Goal: Task Accomplishment & Management: Use online tool/utility

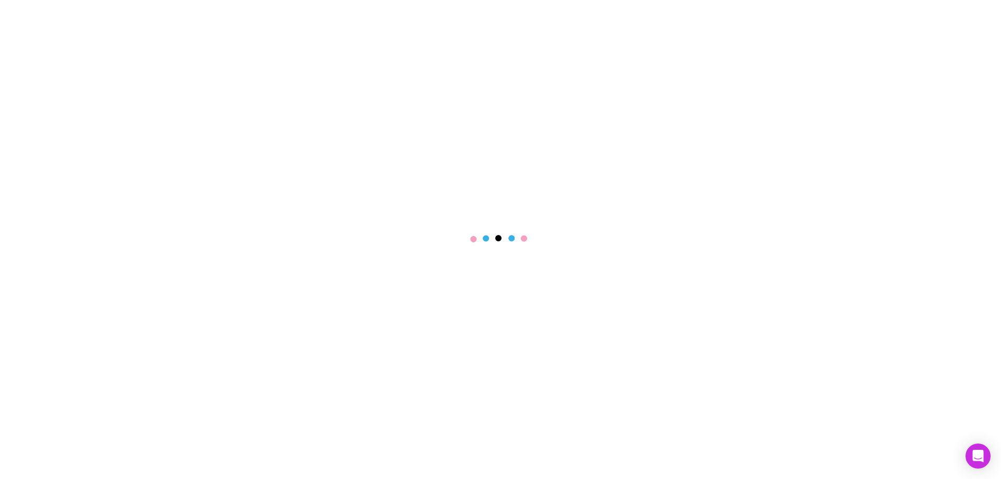
select select "****"
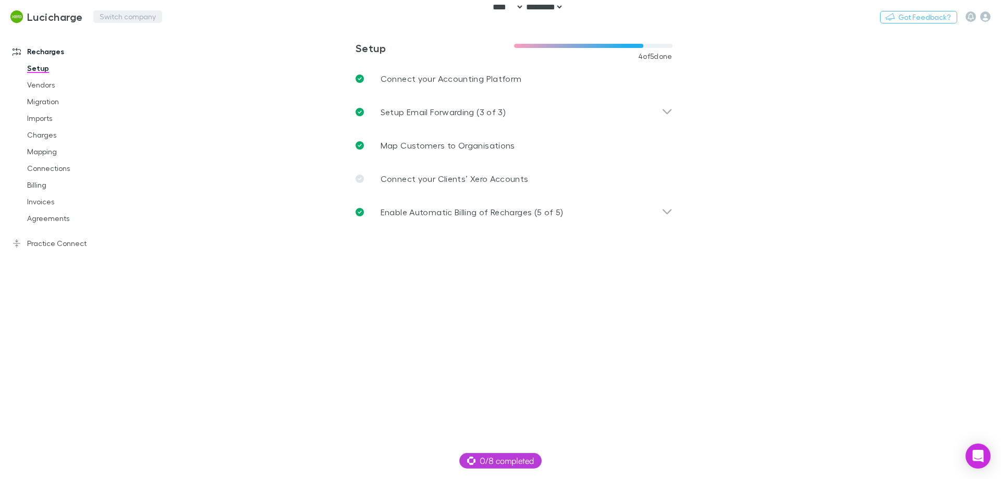
click at [109, 17] on button "Switch company" at bounding box center [127, 16] width 69 height 13
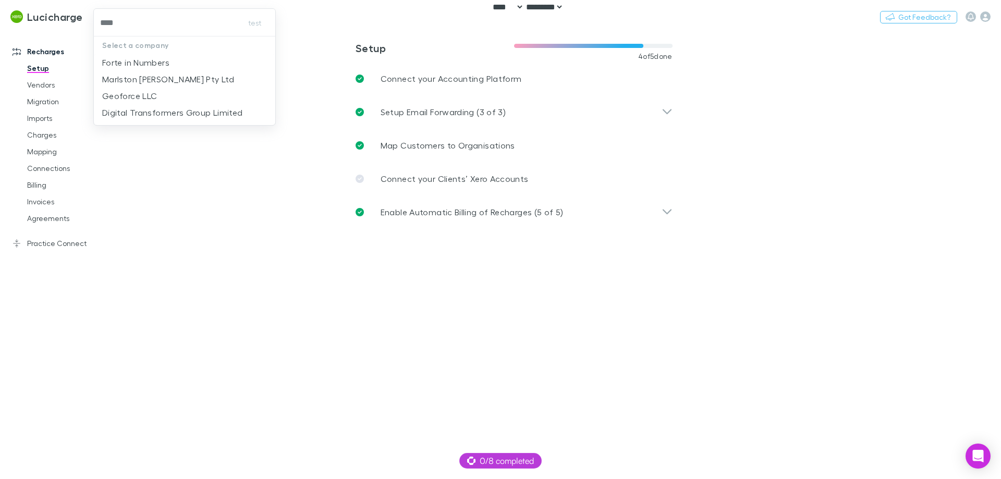
type input "*****"
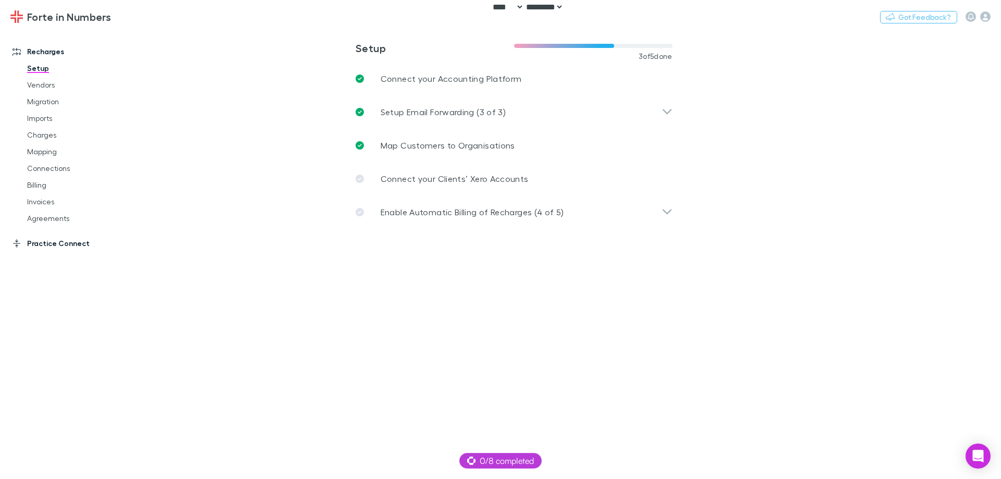
click at [73, 238] on link "Practice Connect" at bounding box center [71, 243] width 139 height 17
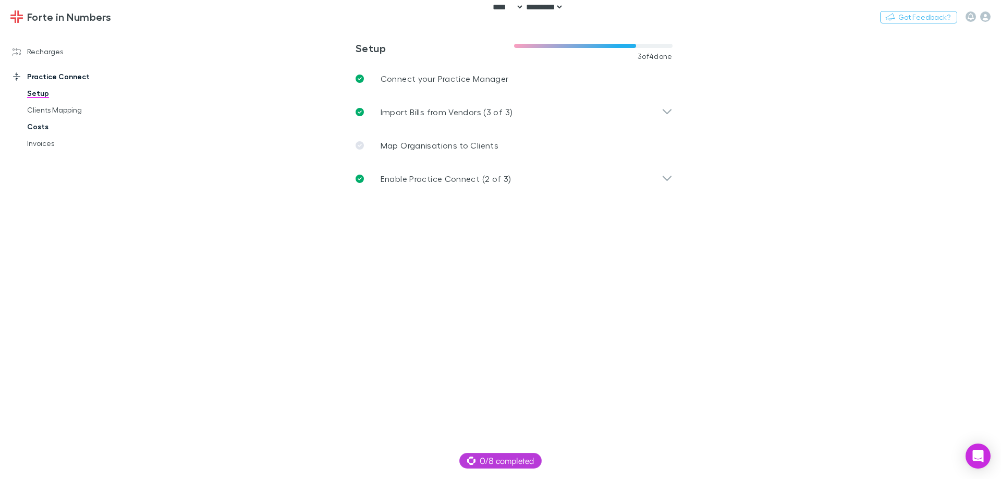
click at [65, 127] on link "Costs" at bounding box center [79, 126] width 124 height 17
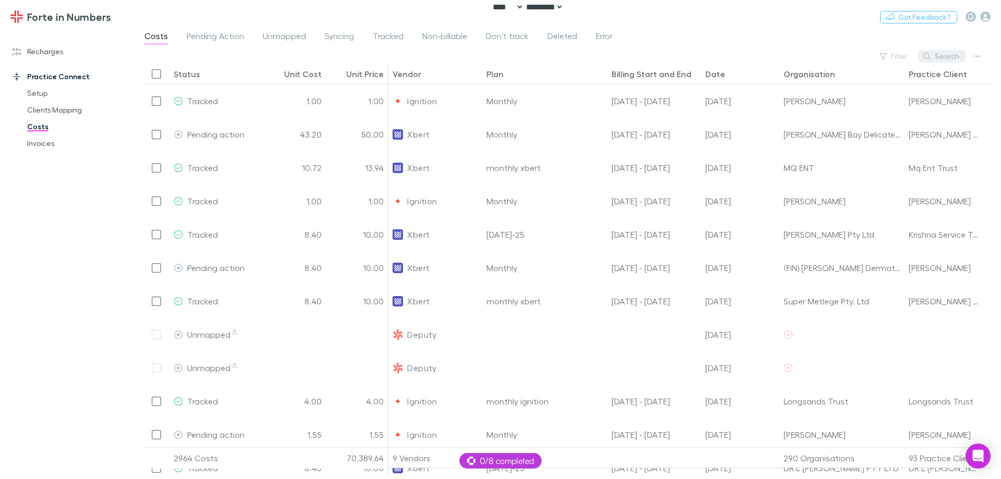
click at [949, 53] on button "Search" at bounding box center [941, 56] width 47 height 13
paste input "**********"
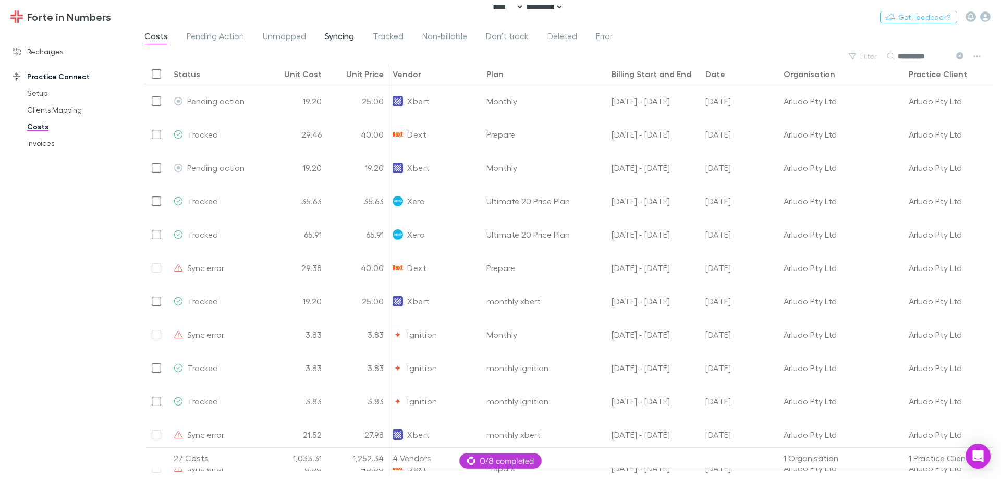
type input "**********"
click at [345, 38] on span "Syncing" at bounding box center [339, 38] width 29 height 14
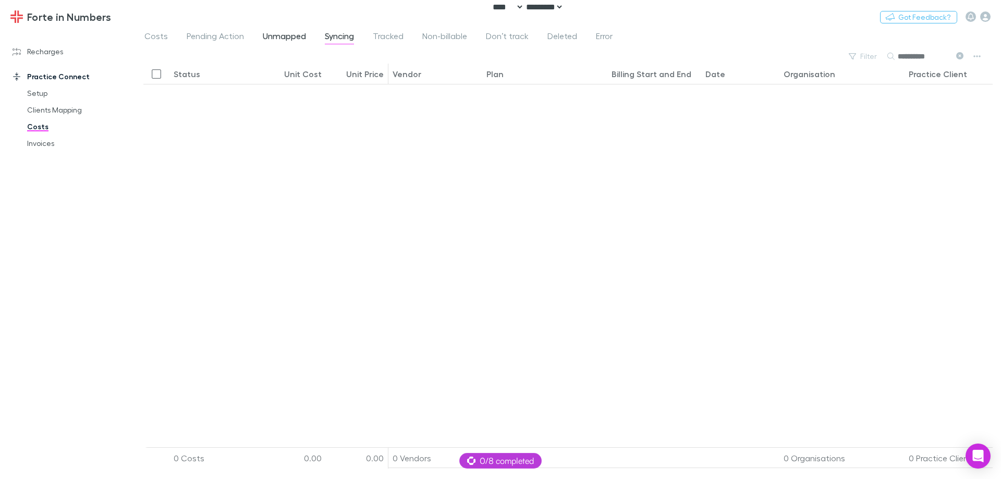
click at [295, 39] on span "Unmapped" at bounding box center [284, 38] width 43 height 14
click at [603, 39] on span "Error" at bounding box center [604, 38] width 17 height 14
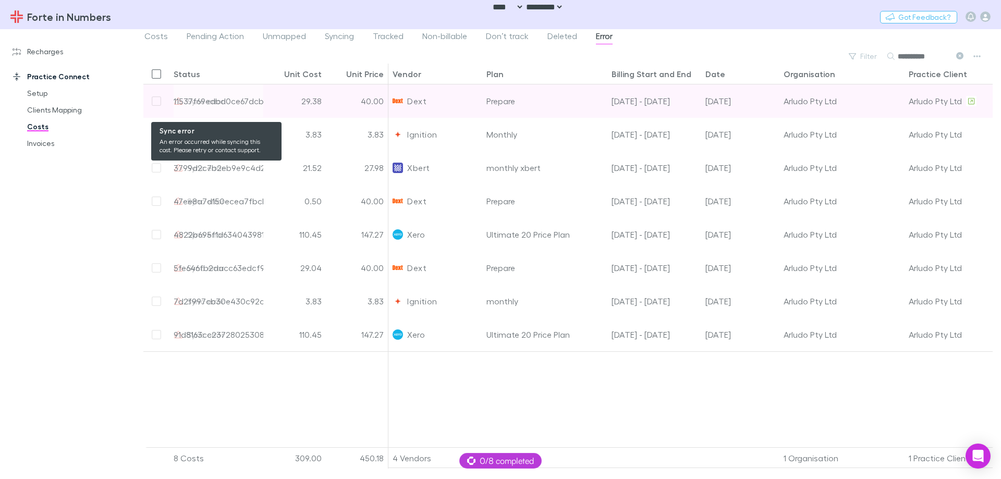
click at [206, 100] on div "11537f69edbd0ce67dcbee46-20" at bounding box center [235, 100] width 122 height 33
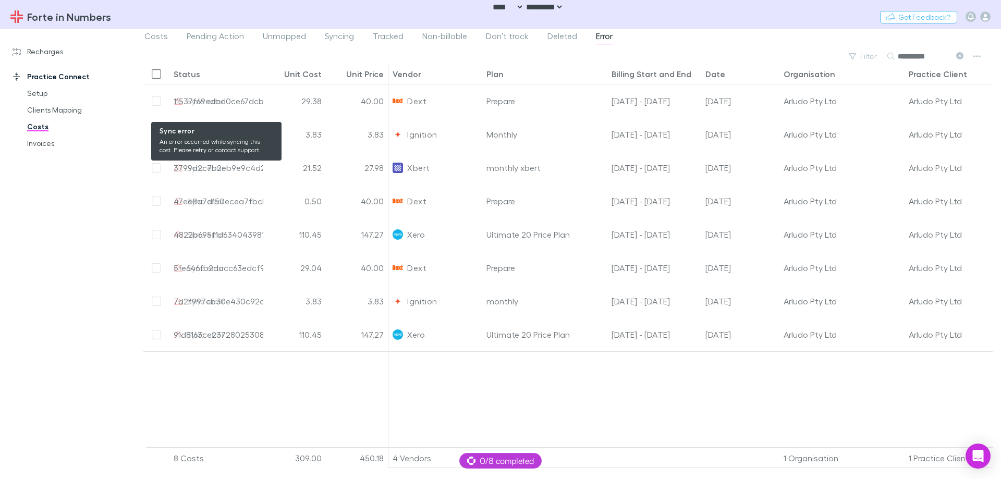
click at [231, 99] on div "11537f69edbd0ce67dcbee46-20" at bounding box center [235, 100] width 122 height 33
click at [233, 99] on div "11537f69edbd0ce67dcbee46-20" at bounding box center [235, 100] width 122 height 33
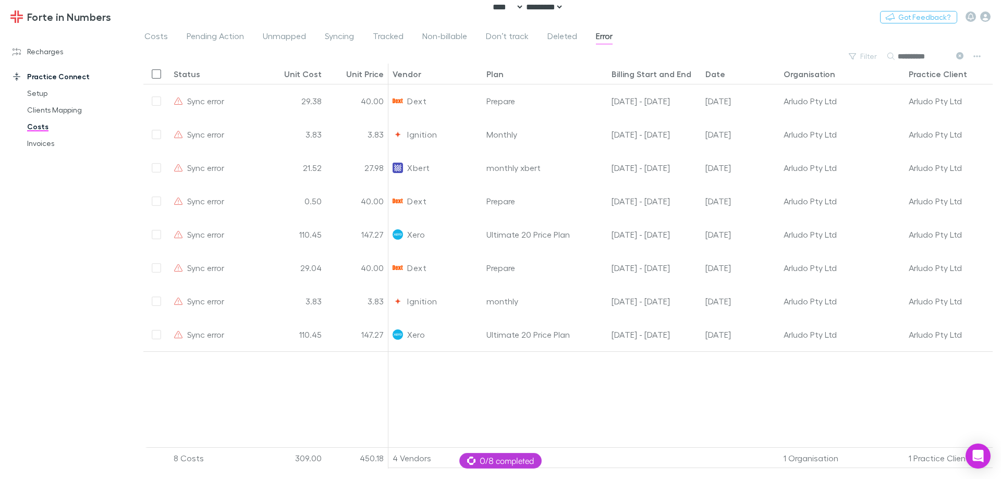
drag, startPoint x: 83, startPoint y: 349, endPoint x: 131, endPoint y: 301, distance: 67.5
click at [84, 347] on div "Recharges Setup Vendors Migration Imports Charges Mapping Connections Billing I…" at bounding box center [71, 251] width 143 height 437
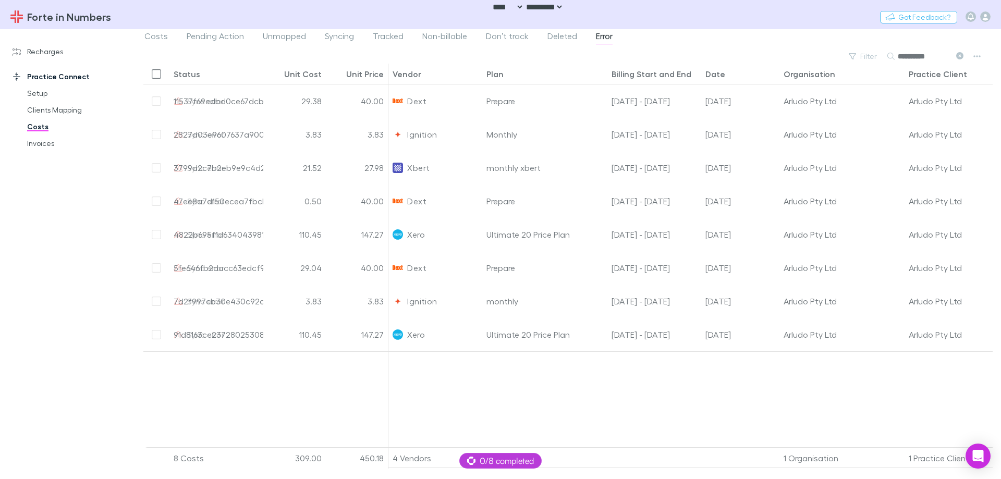
drag, startPoint x: 389, startPoint y: 394, endPoint x: 390, endPoint y: 389, distance: 5.2
click at [389, 393] on div at bounding box center [740, 403] width 704 height 104
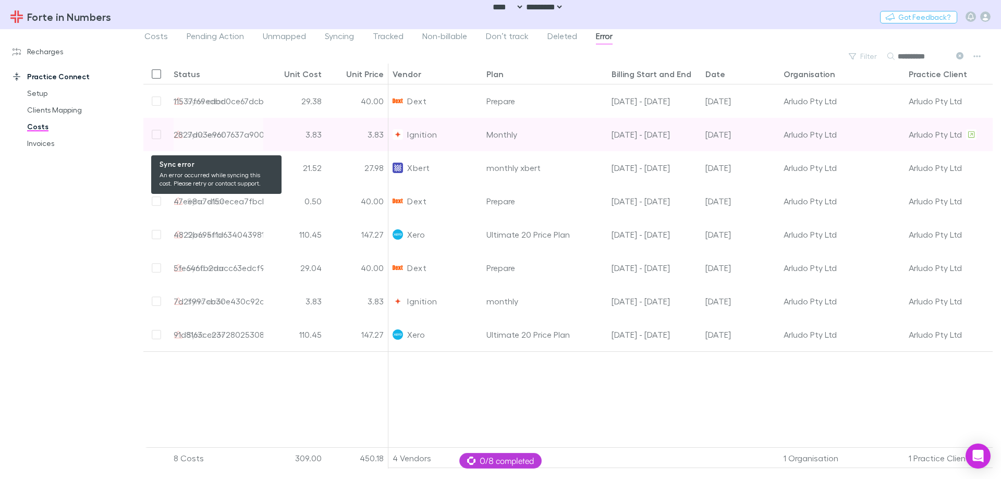
click at [225, 133] on div "2827d03e9607637a900d0511" at bounding box center [229, 134] width 111 height 33
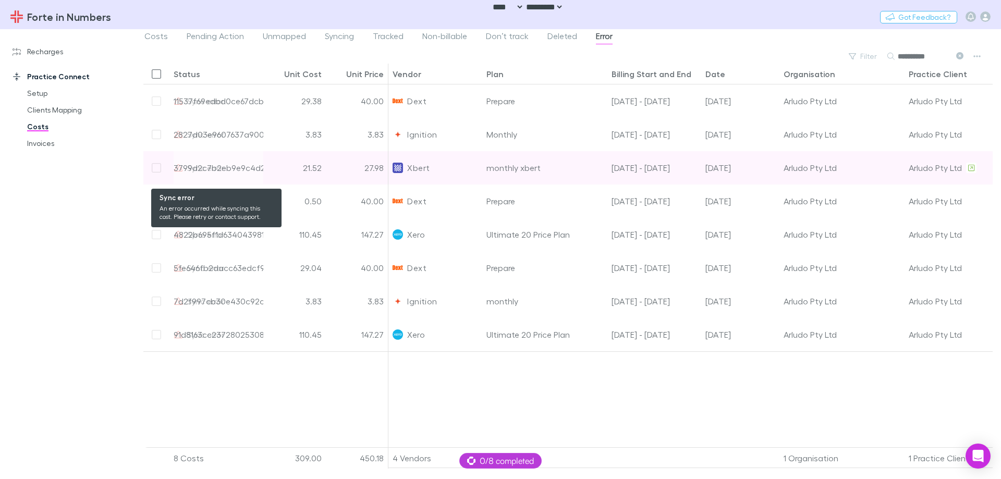
click at [223, 166] on div "3799d2c7b2eb9e9c4d23b360" at bounding box center [232, 167] width 116 height 33
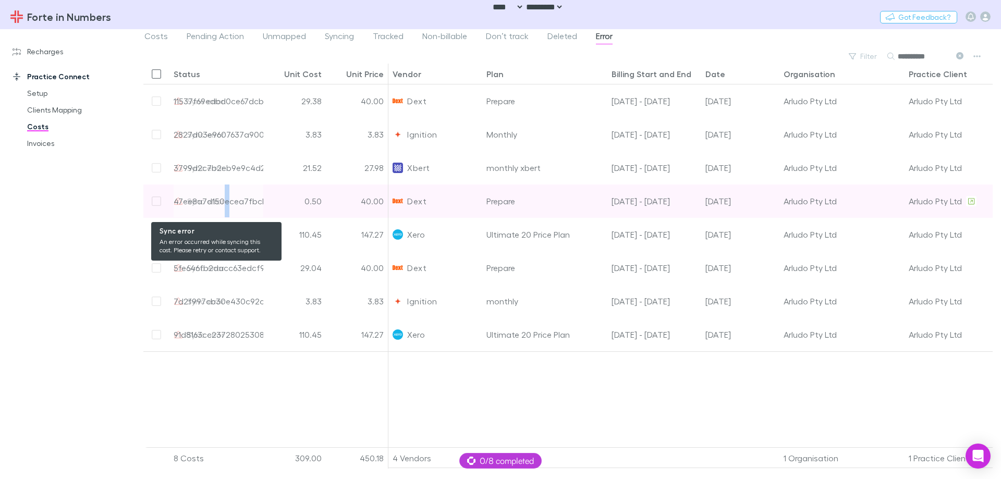
click at [226, 202] on div "47ee8a7d150ecea7fbcb7bf9-16" at bounding box center [235, 201] width 122 height 33
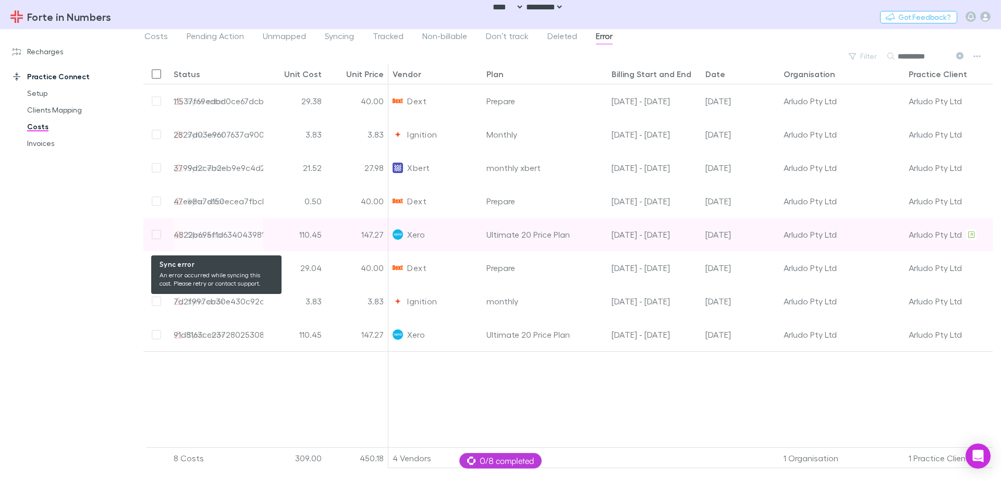
click at [250, 234] on div "4822b695f1d634043981da75-10" at bounding box center [234, 234] width 121 height 33
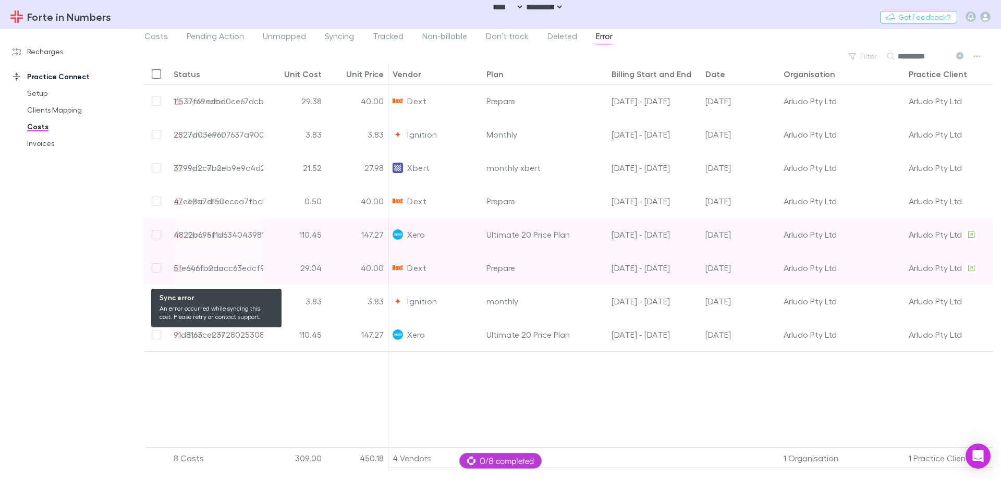
click at [237, 268] on div "5fe646fb2dacc63edcf99c71-3" at bounding box center [232, 267] width 116 height 33
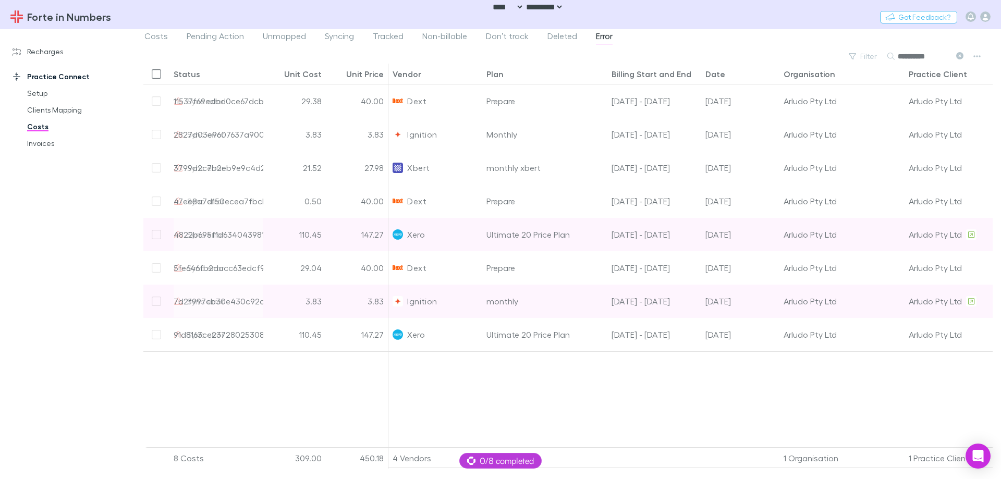
click at [212, 297] on div "7d2f997cb30e430c92c491ed" at bounding box center [230, 301] width 113 height 33
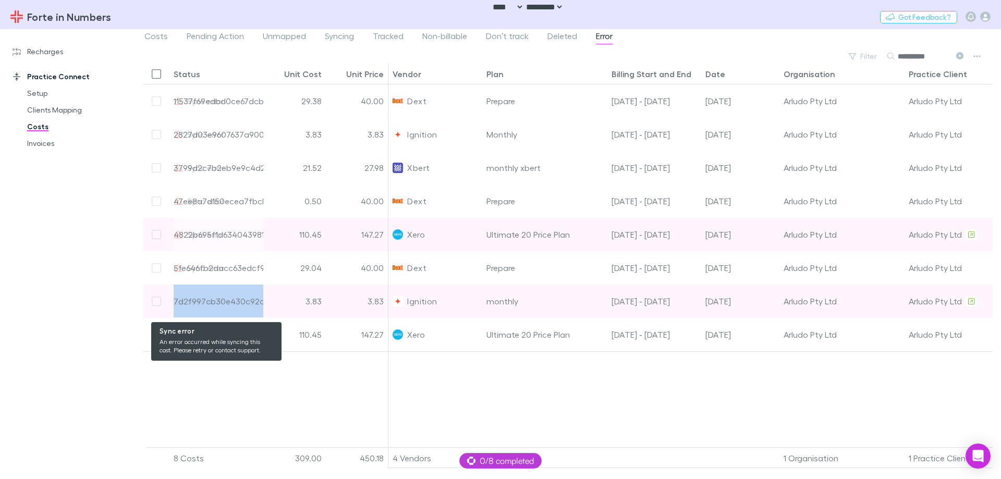
click at [212, 297] on div "7d2f997cb30e430c92c491ed" at bounding box center [230, 301] width 113 height 33
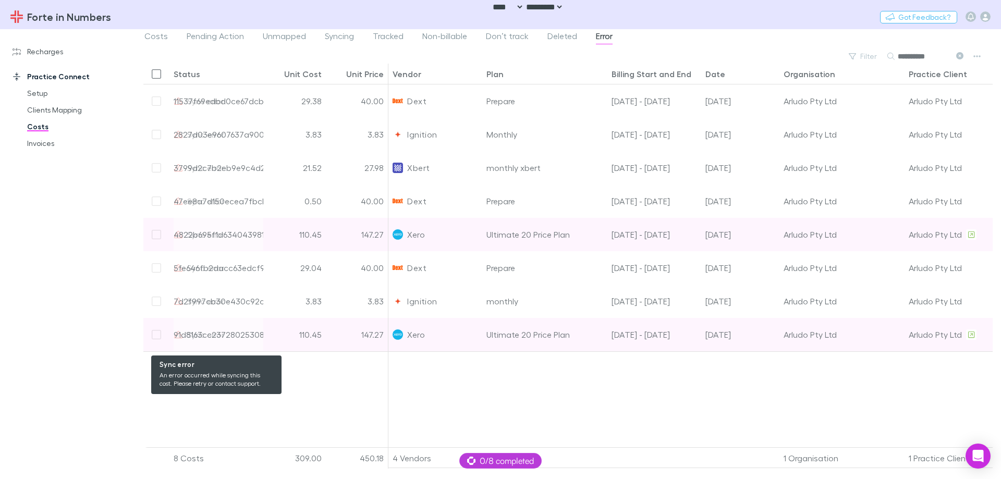
click at [221, 331] on div "91d8163cc23728025308839e-8" at bounding box center [232, 334] width 117 height 33
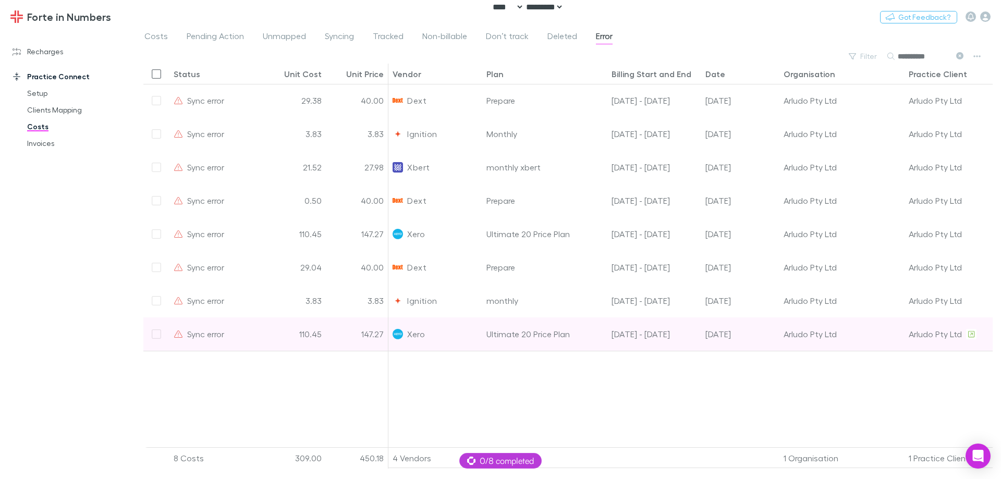
scroll to position [0, 100]
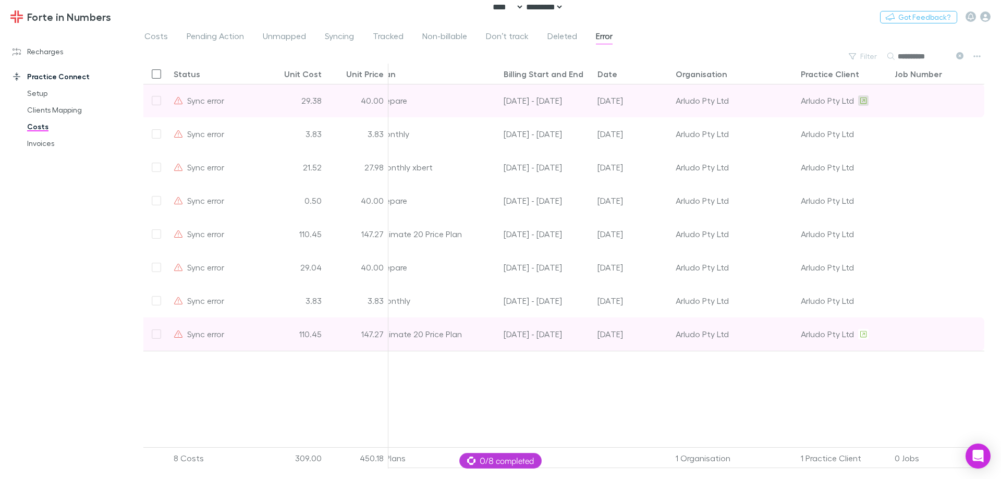
click at [863, 101] on icon at bounding box center [863, 100] width 6 height 7
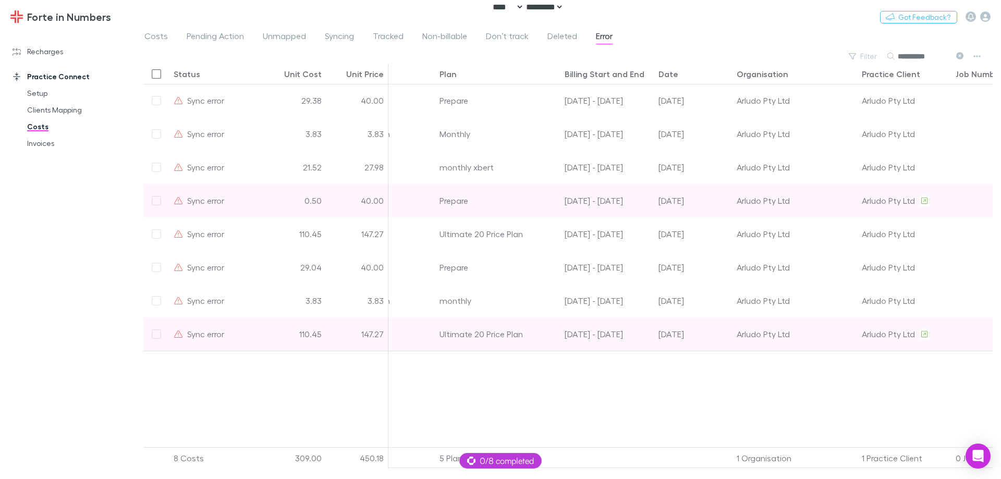
scroll to position [0, 0]
